Goal: Check status: Check status

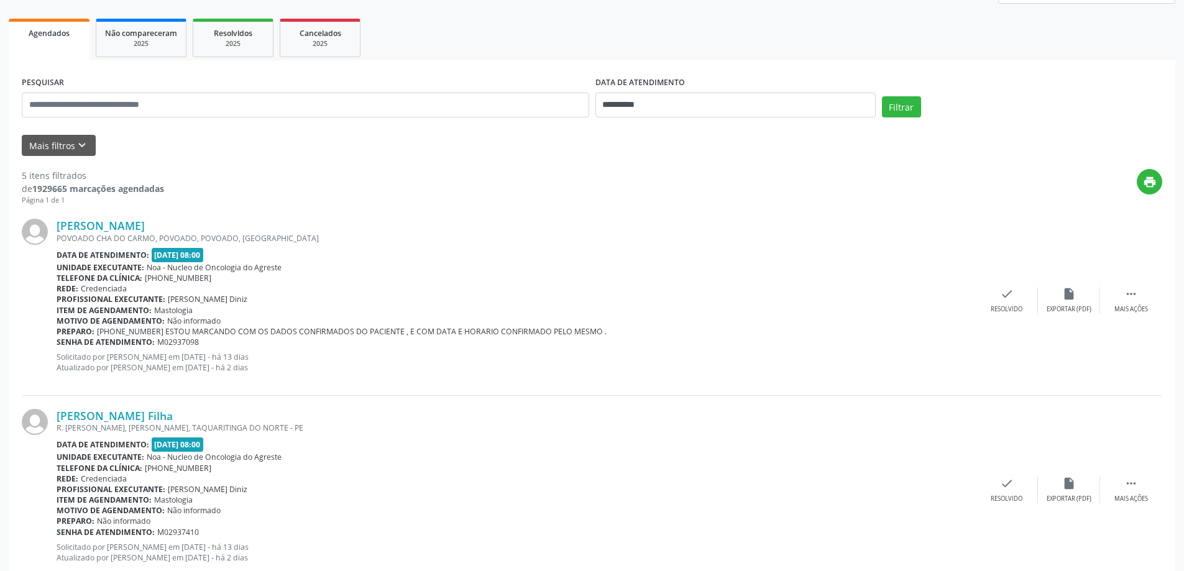
scroll to position [150, 0]
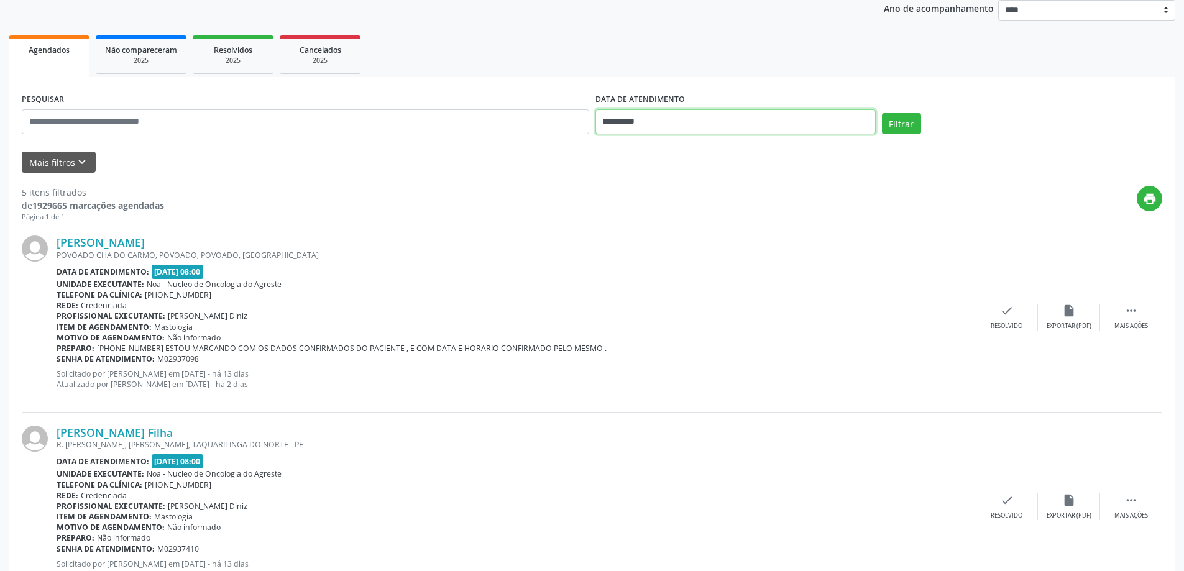
click at [698, 122] on input "**********" at bounding box center [736, 121] width 280 height 25
click at [660, 285] on span "30" at bounding box center [664, 286] width 24 height 24
type input "**********"
click at [660, 285] on span "30" at bounding box center [664, 286] width 24 height 24
click at [900, 126] on button "Filtrar" at bounding box center [901, 123] width 39 height 21
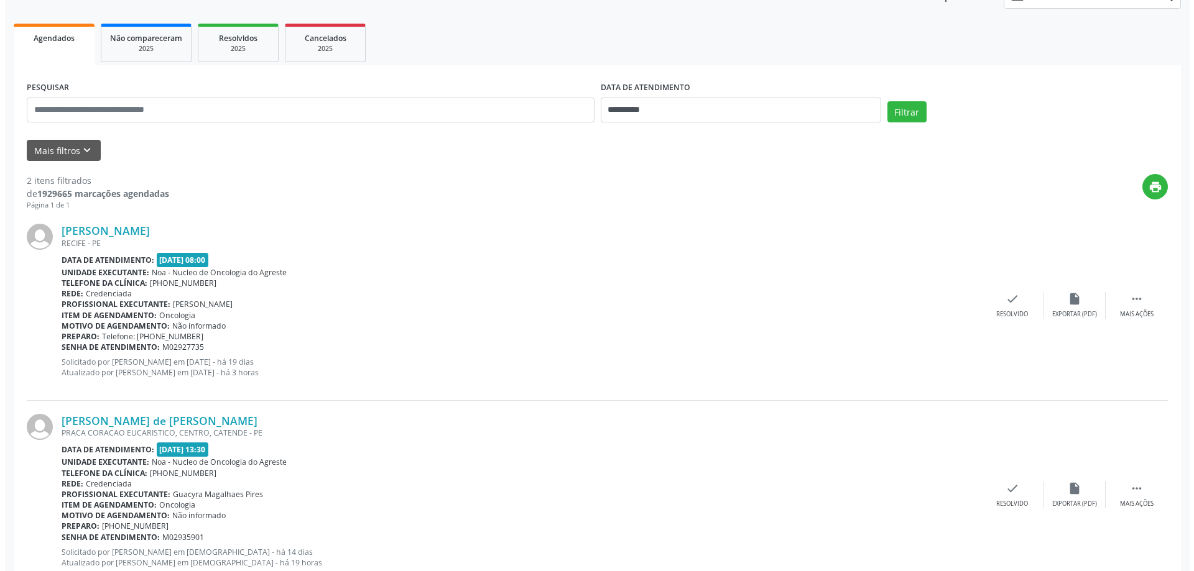
scroll to position [203, 0]
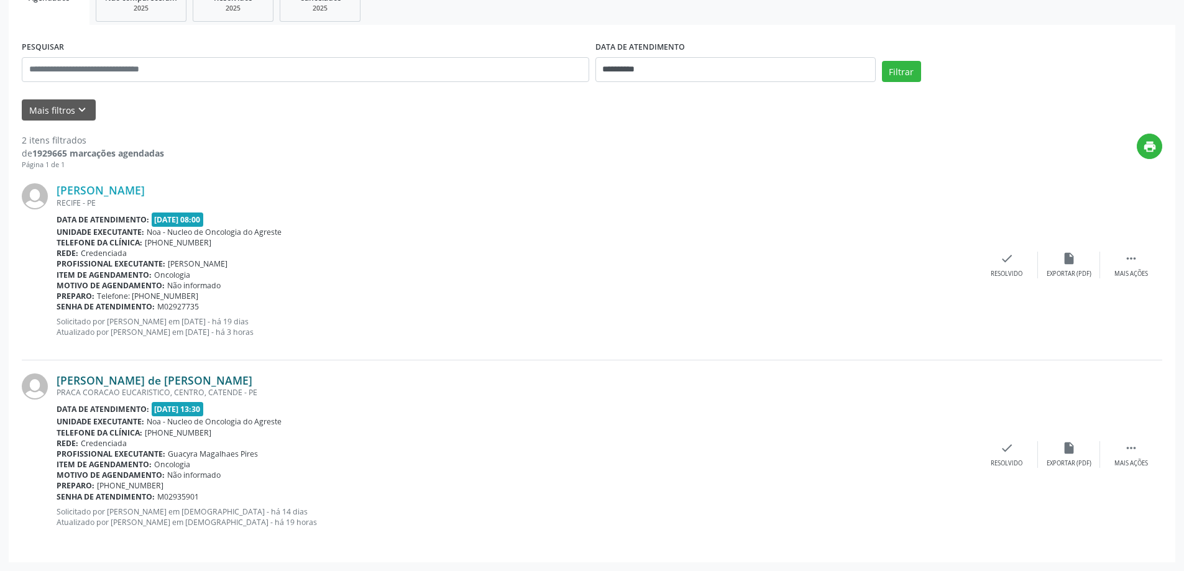
click at [211, 380] on link "[PERSON_NAME] de [PERSON_NAME]" at bounding box center [155, 381] width 196 height 14
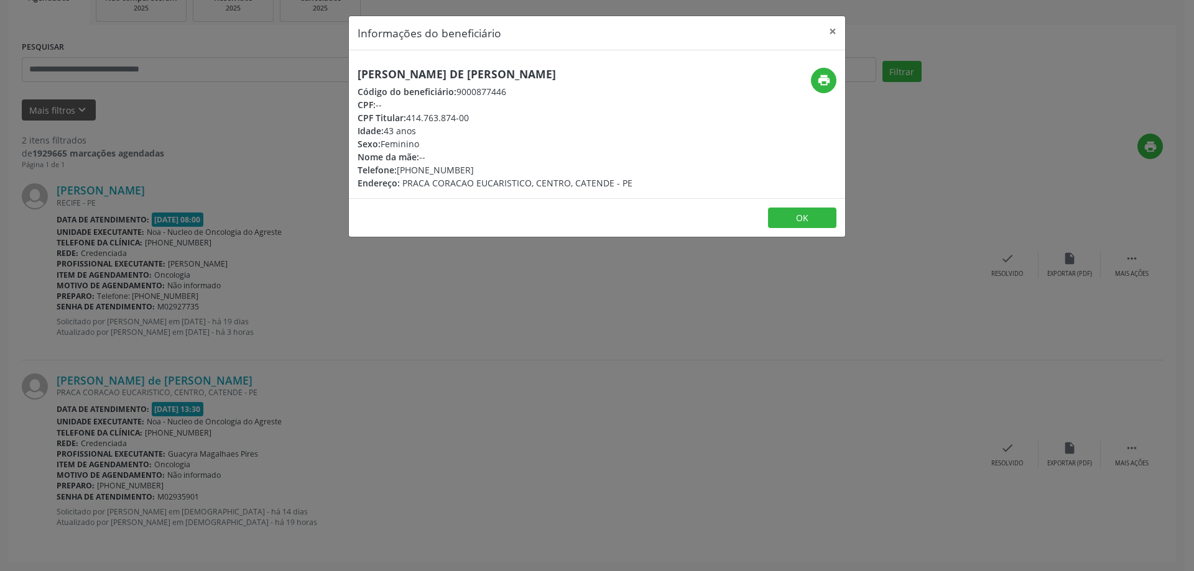
drag, startPoint x: 358, startPoint y: 70, endPoint x: 651, endPoint y: 63, distance: 292.9
click at [651, 63] on div "[PERSON_NAME] de [PERSON_NAME] Código do beneficiário: 9000877446 CPF: -- CPF T…" at bounding box center [597, 124] width 496 height 148
copy h5 "[PERSON_NAME] de [PERSON_NAME]"
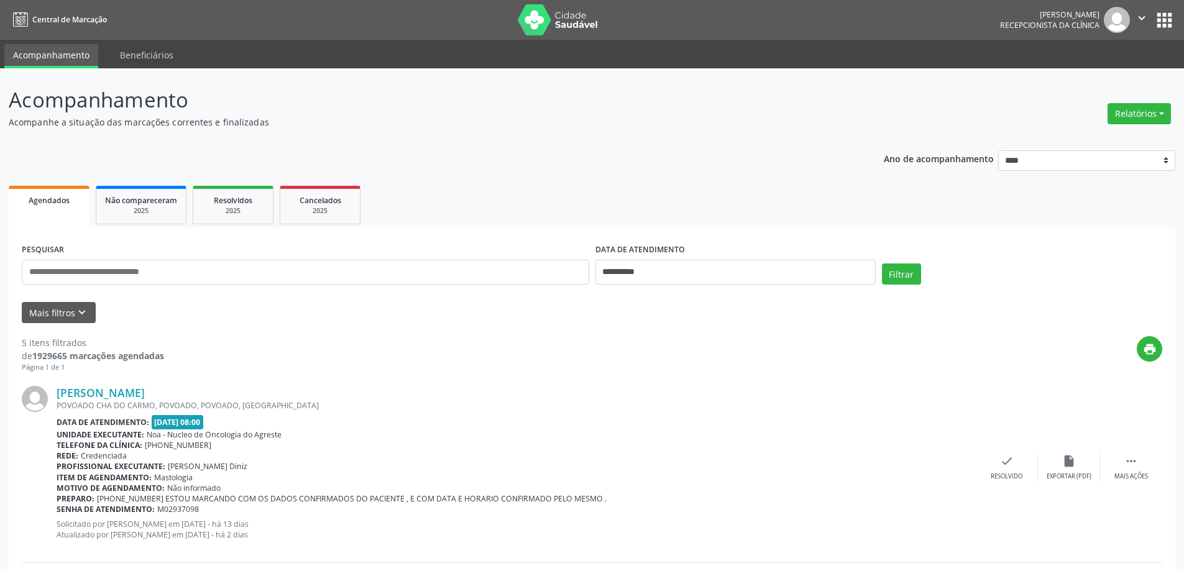
scroll to position [203, 0]
